Goal: Task Accomplishment & Management: Manage account settings

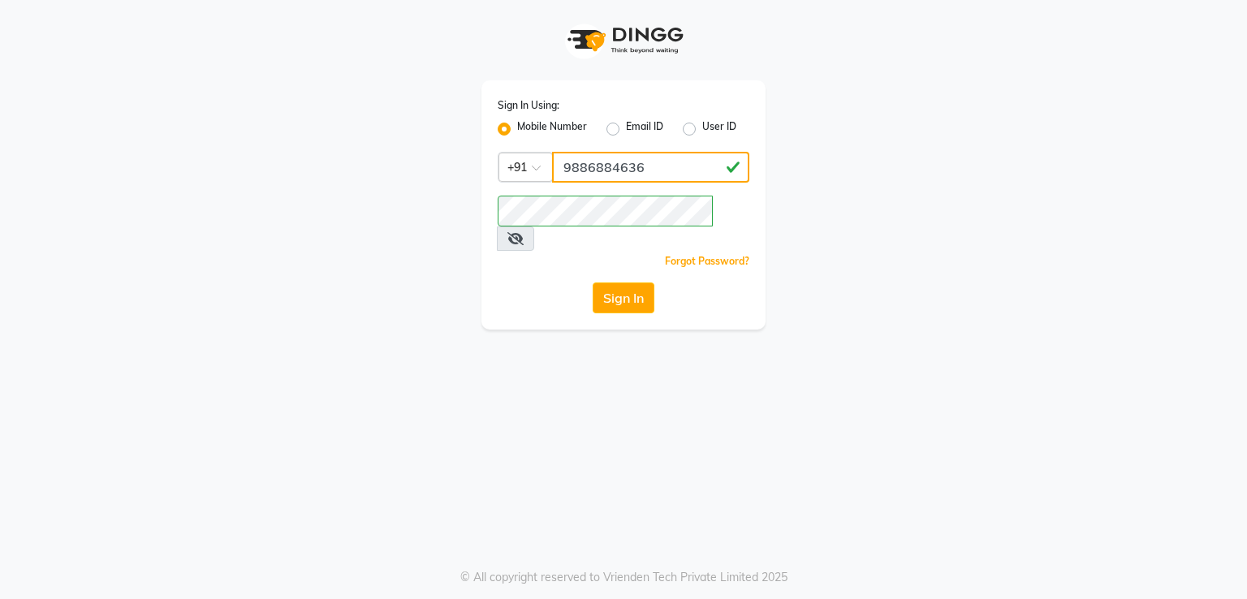
click at [670, 166] on input "9886884636" at bounding box center [650, 167] width 197 height 31
type input "9"
type input "8105598368"
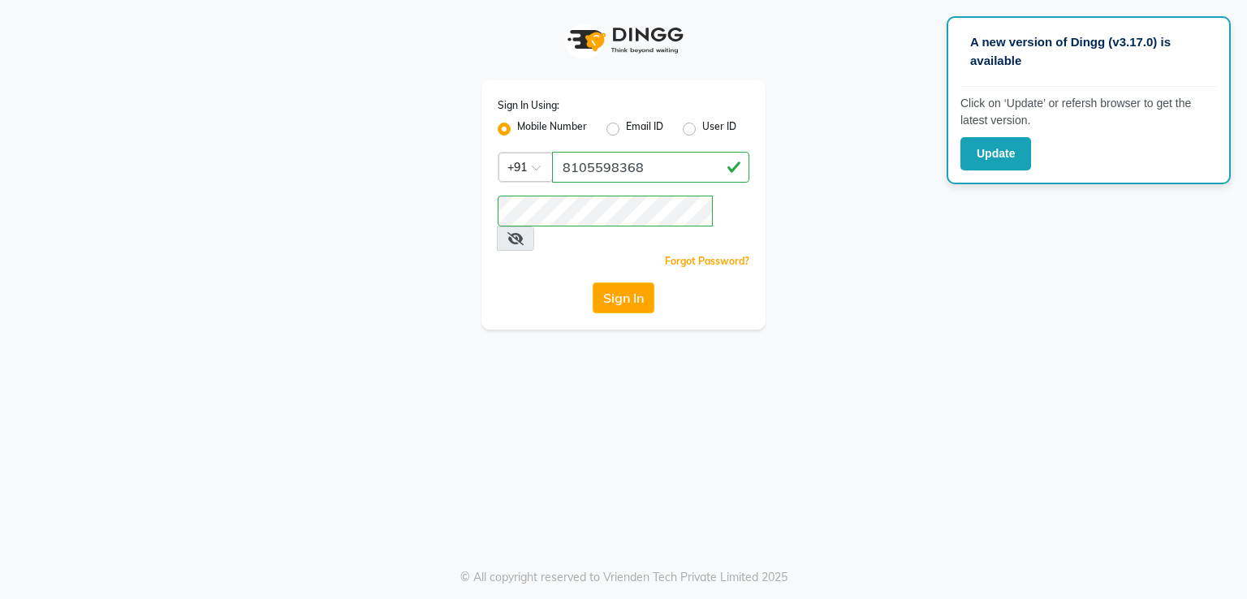
click at [524, 232] on icon at bounding box center [516, 238] width 16 height 13
click at [620, 283] on button "Sign In" at bounding box center [624, 298] width 62 height 31
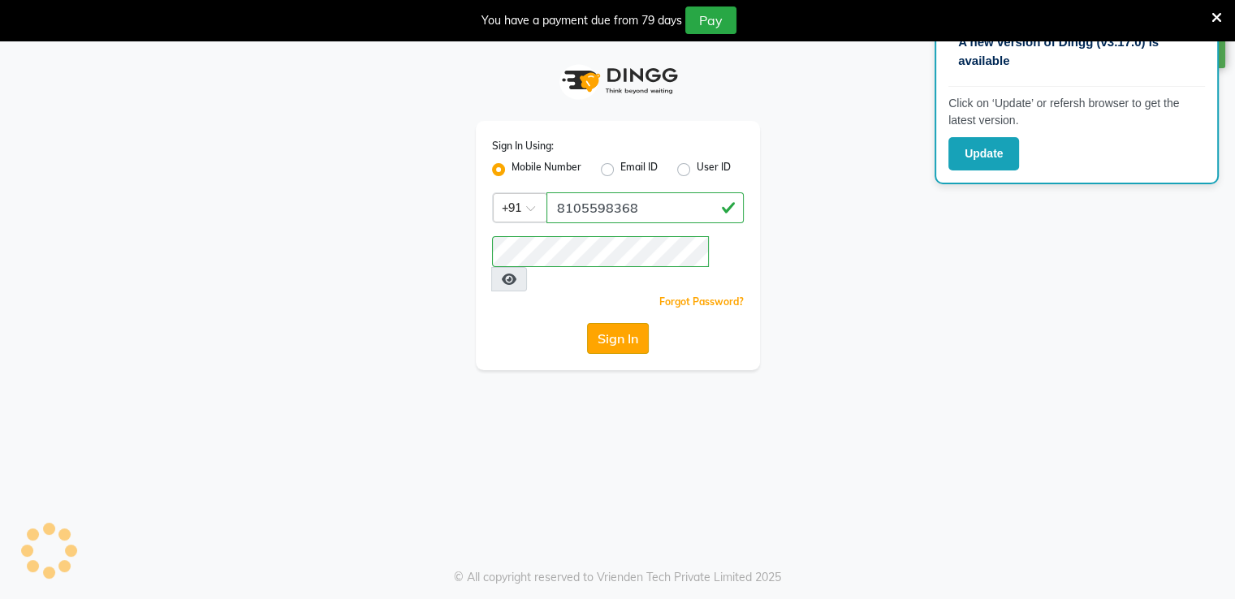
select select "90"
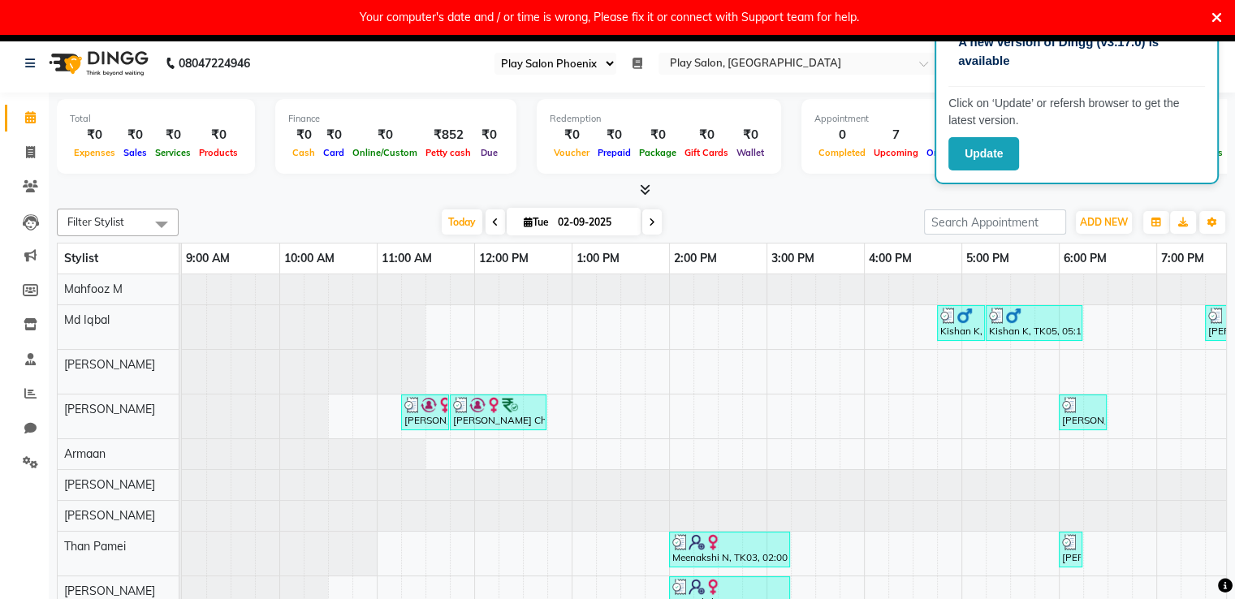
click at [1212, 20] on icon at bounding box center [1217, 18] width 11 height 15
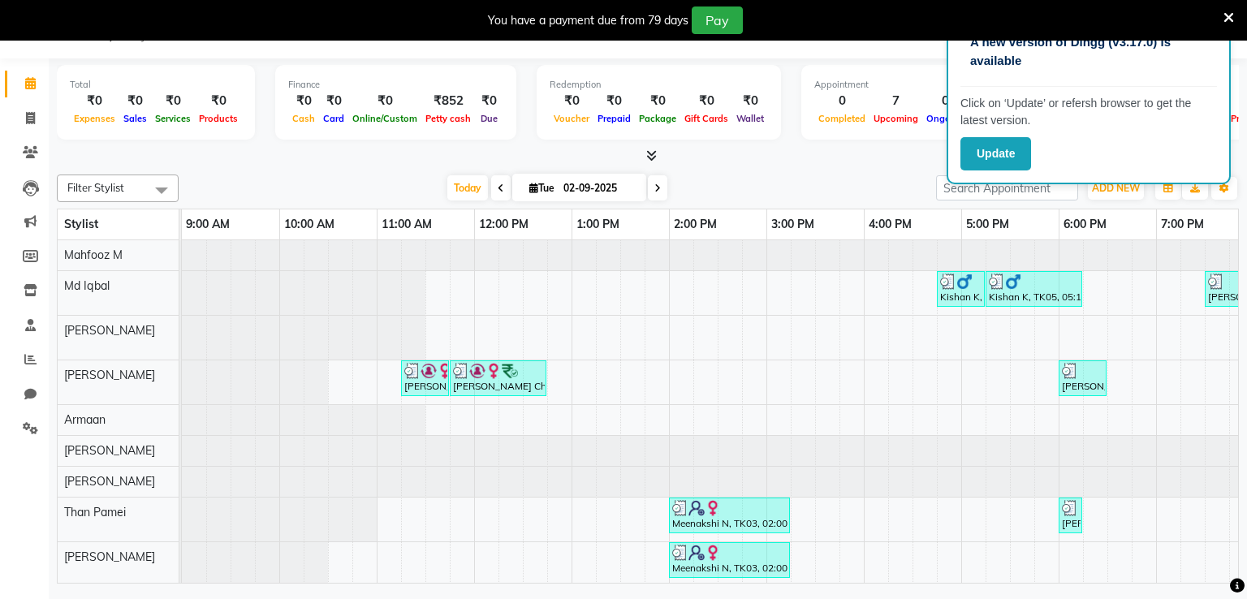
click at [824, 144] on div "Total ₹0 Expenses ₹0 Sales ₹0 Services ₹0 Products Finance ₹0 Cash ₹0 Card ₹0 O…" at bounding box center [648, 111] width 1182 height 106
click at [991, 153] on button "Update" at bounding box center [996, 153] width 71 height 33
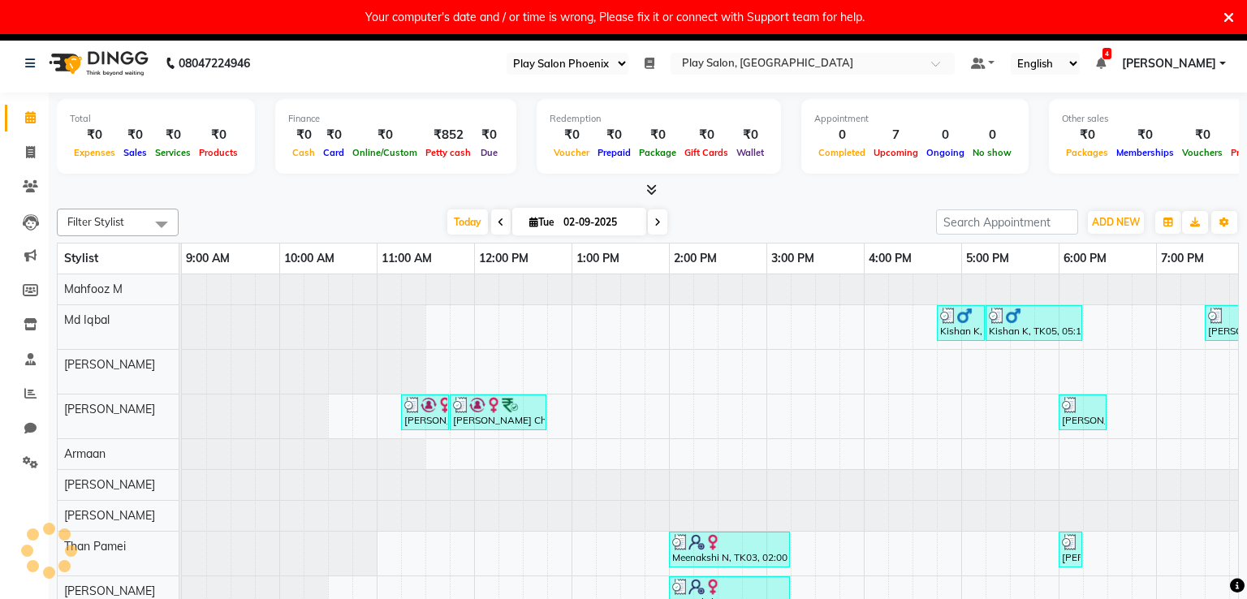
select select "90"
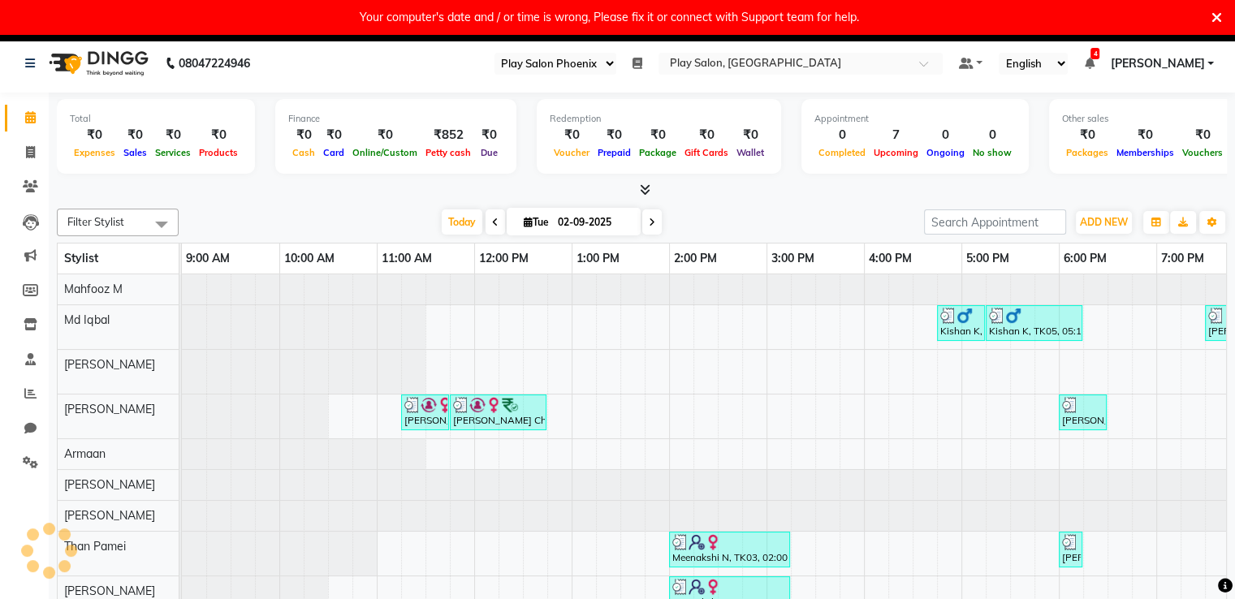
click at [649, 225] on icon at bounding box center [652, 223] width 6 height 10
type input "[DATE]"
